Goal: Task Accomplishment & Management: Manage account settings

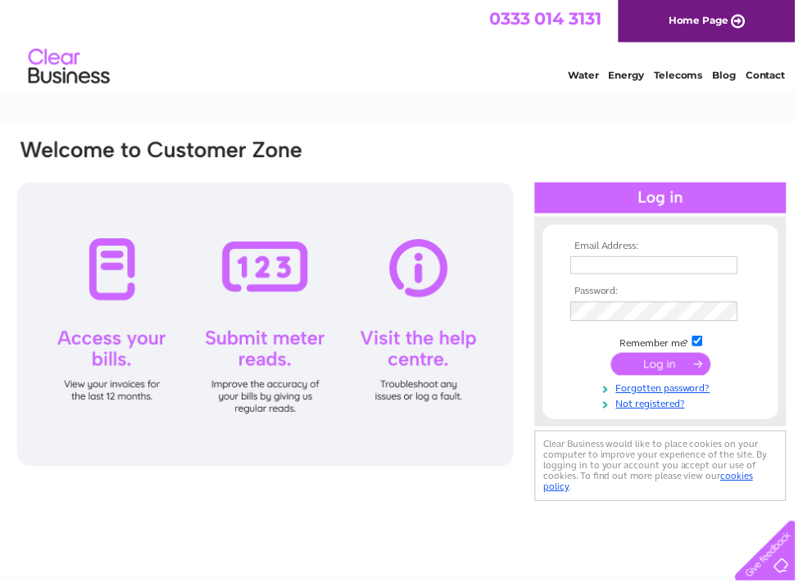
click at [654, 259] on input "text" at bounding box center [660, 268] width 169 height 18
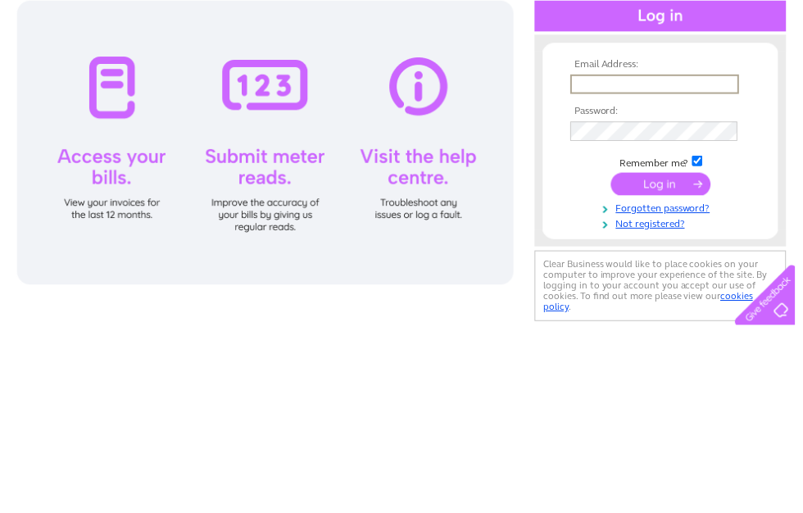
type input "[EMAIL_ADDRESS][DOMAIN_NAME]"
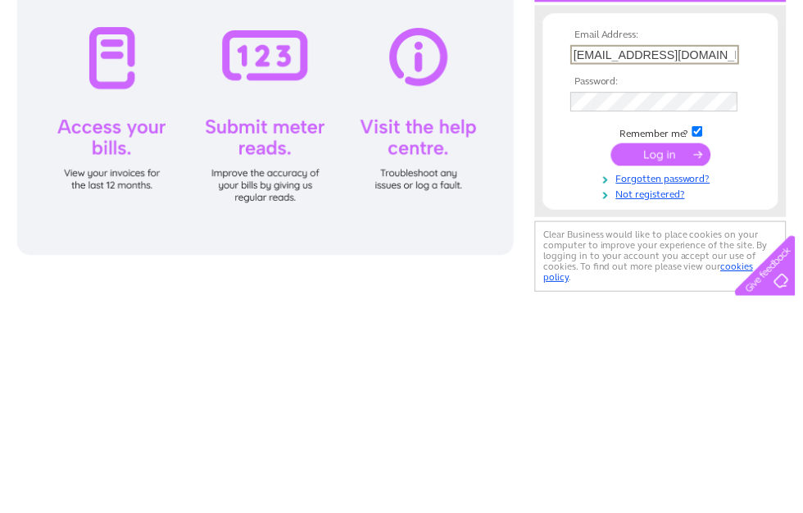
click at [689, 358] on input "submit" at bounding box center [667, 369] width 101 height 23
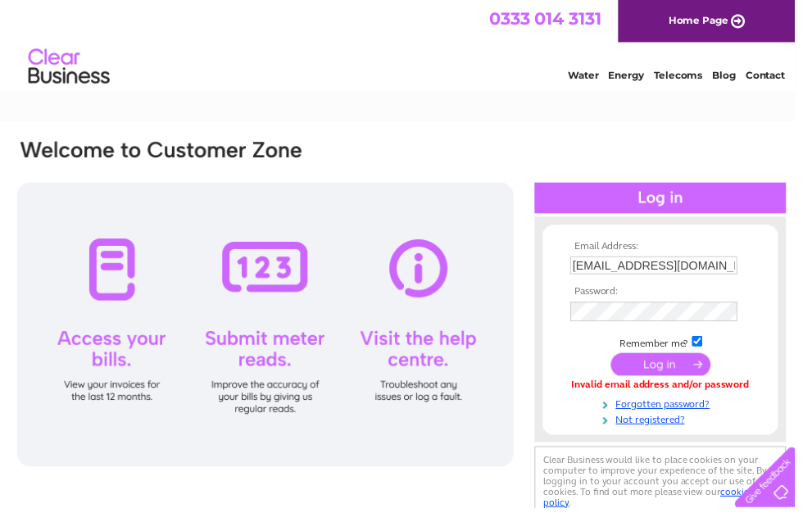
click at [716, 264] on input "[EMAIL_ADDRESS][DOMAIN_NAME]" at bounding box center [660, 268] width 169 height 18
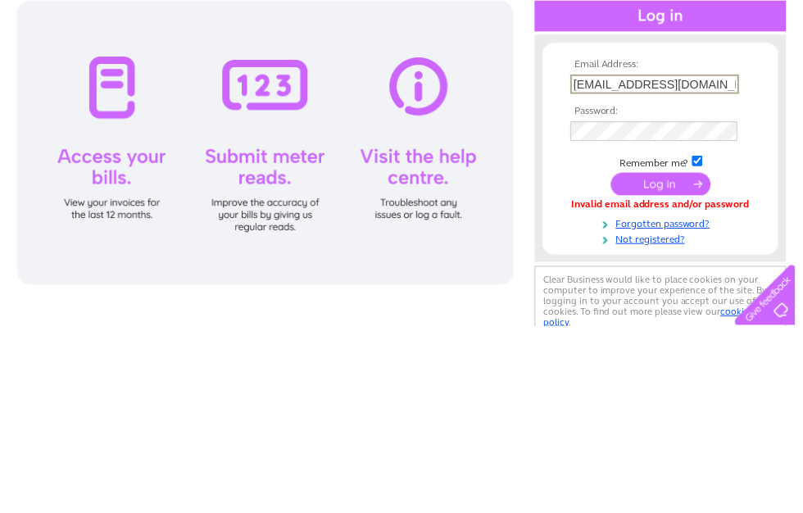
click at [724, 259] on input "[EMAIL_ADDRESS][DOMAIN_NAME]" at bounding box center [661, 269] width 170 height 20
click at [714, 259] on input "Thisisgarysmith@yahoo.co.uk" at bounding box center [661, 269] width 170 height 20
type input "Thisi"
type input "[EMAIL_ADDRESS][DOMAIN_NAME]"
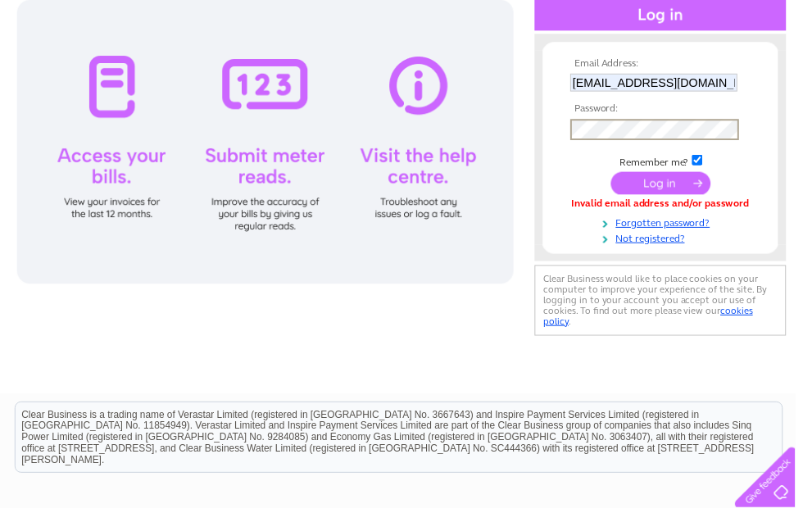
scroll to position [184, 0]
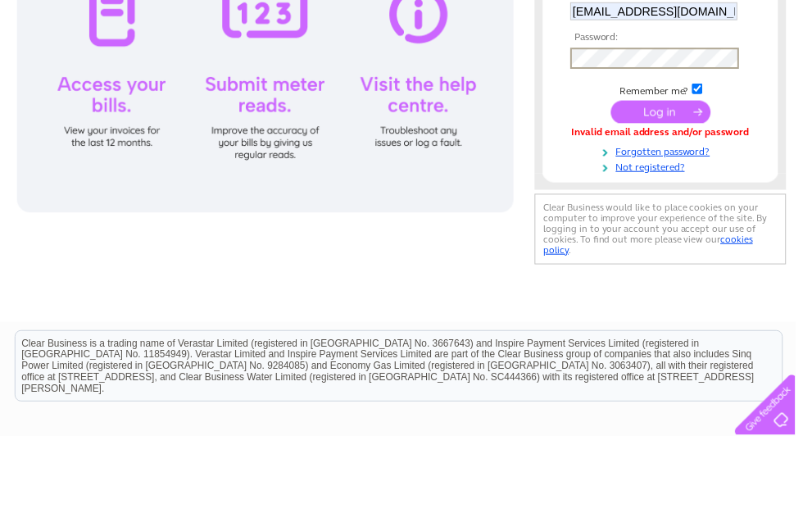
click at [701, 217] on link "Forgotten password?" at bounding box center [669, 225] width 186 height 16
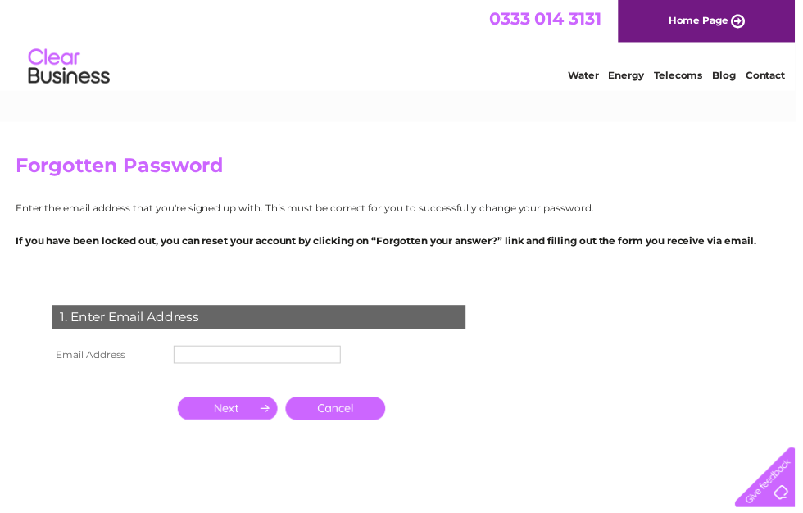
click at [275, 349] on input "text" at bounding box center [259, 358] width 169 height 18
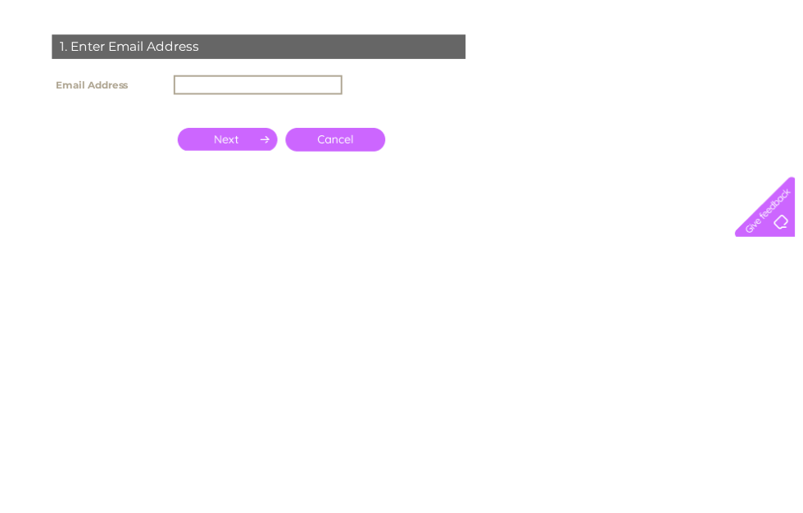
type input "[EMAIL_ADDRESS][DOMAIN_NAME]"
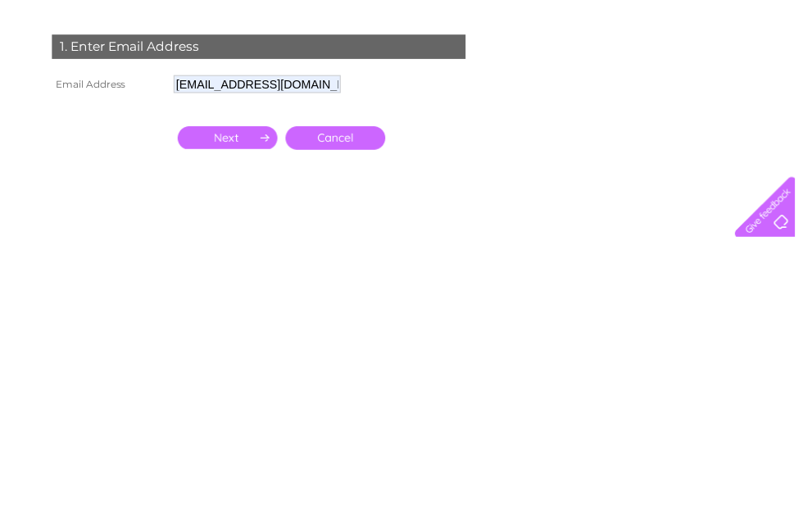
scroll to position [273, 0]
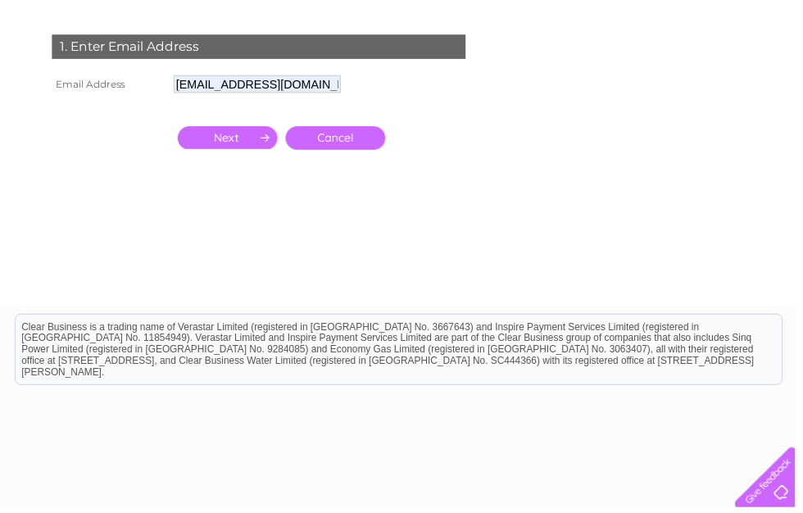
click at [229, 144] on input "button" at bounding box center [229, 139] width 101 height 23
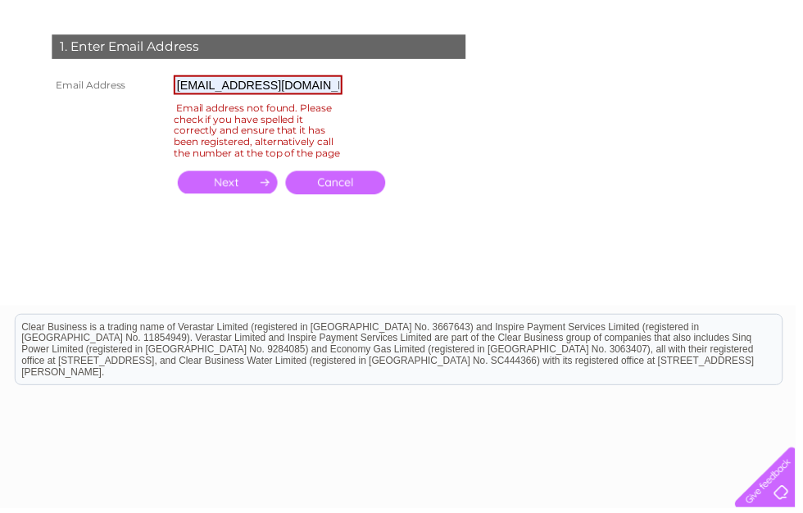
click at [238, 191] on input "button" at bounding box center [229, 184] width 101 height 23
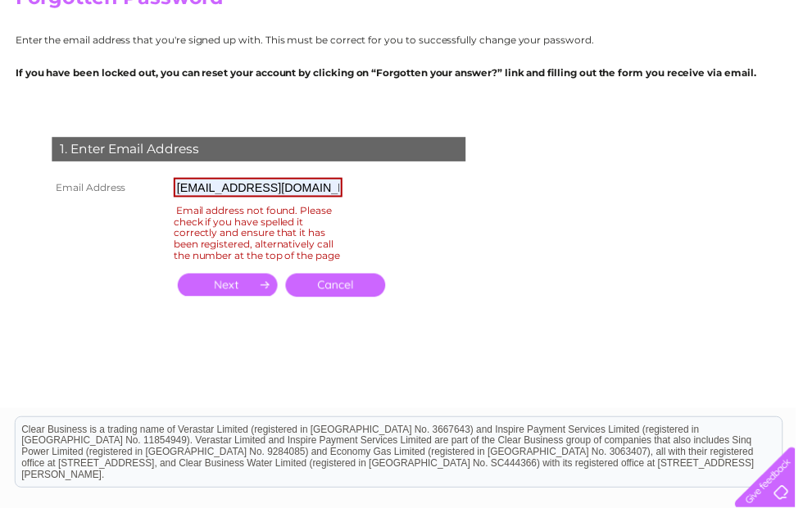
scroll to position [179, 0]
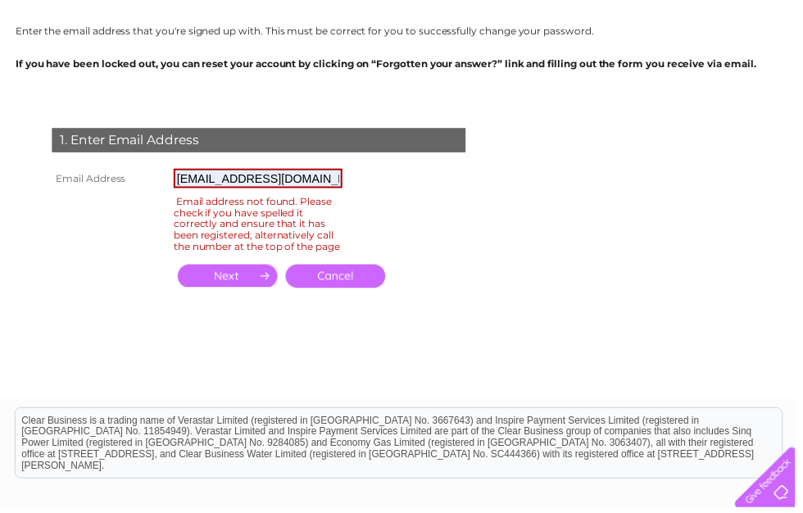
click at [305, 185] on input "[EMAIL_ADDRESS][DOMAIN_NAME]" at bounding box center [260, 180] width 170 height 20
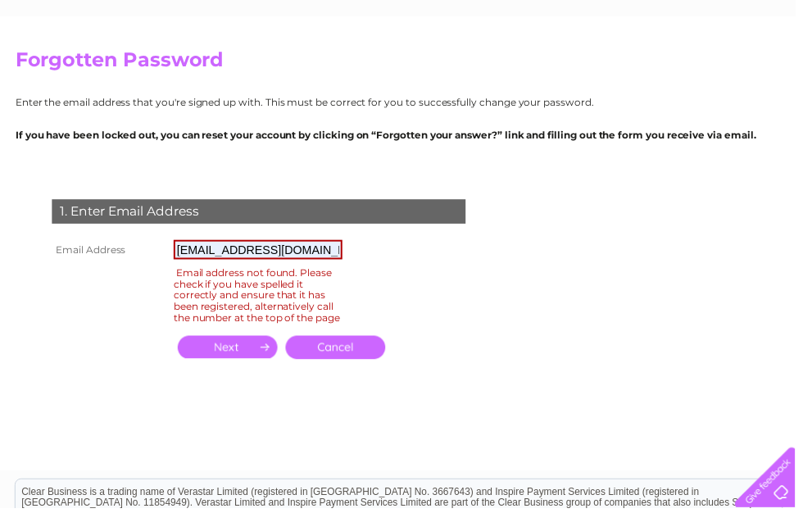
scroll to position [0, 0]
